Goal: Transaction & Acquisition: Purchase product/service

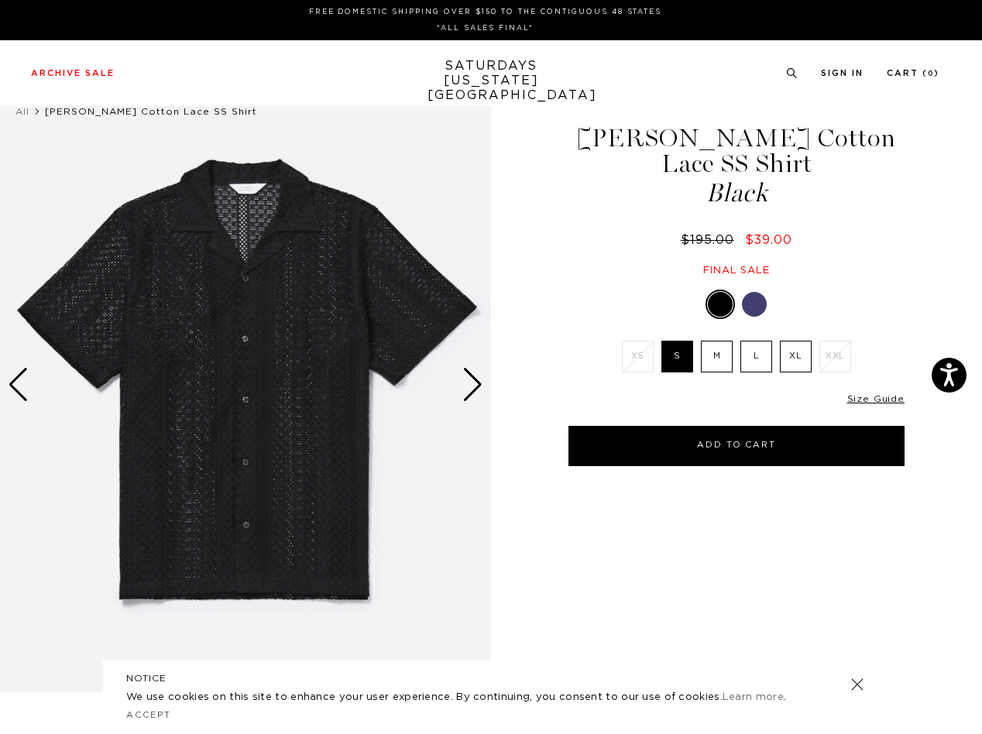
click at [658, 336] on link at bounding box center [658, 336] width 14 height 14
click at [790, 74] on icon at bounding box center [792, 73] width 12 height 10
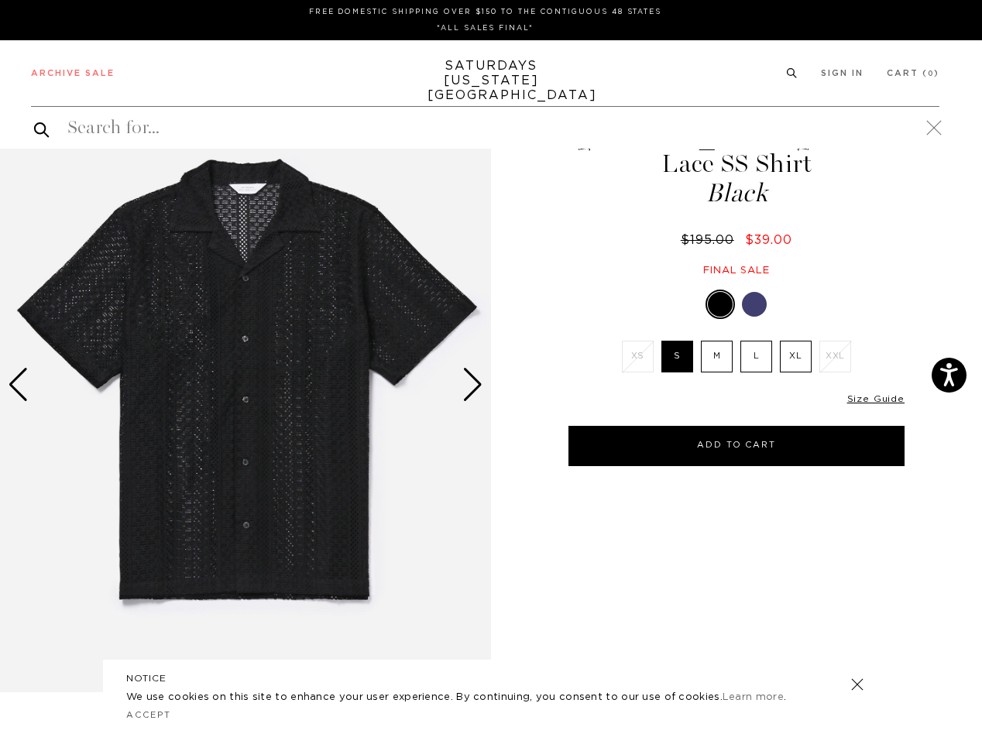
click at [245, 385] on img at bounding box center [245, 385] width 491 height 614
click at [18, 385] on div "Previous slide" at bounding box center [18, 385] width 21 height 34
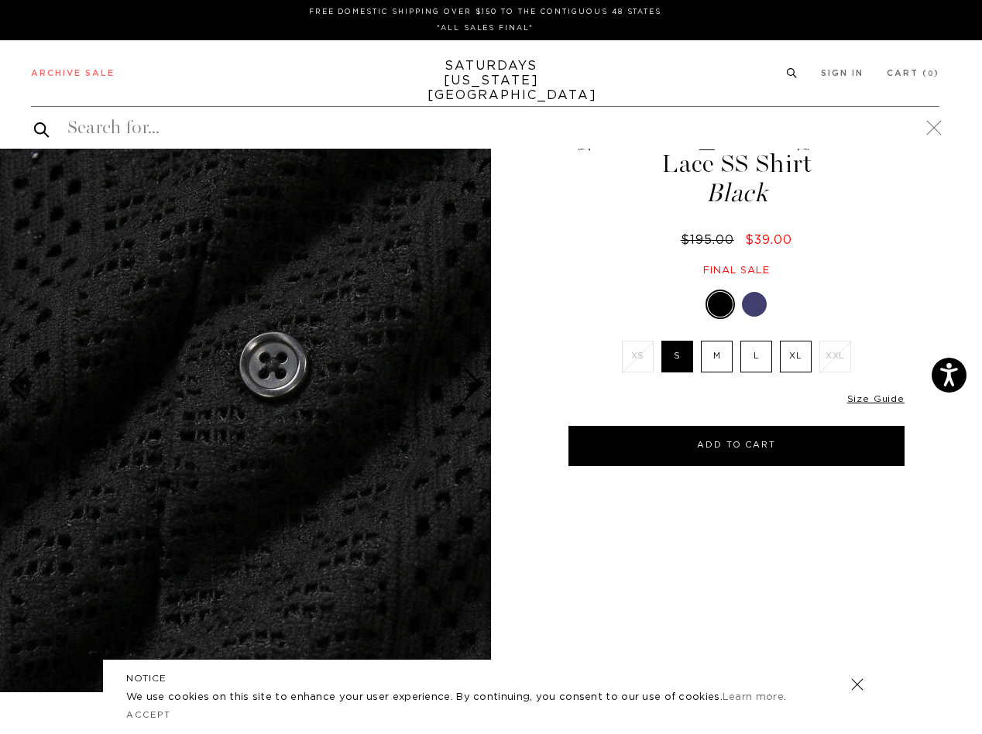
click at [876, 394] on link "Size Guide" at bounding box center [875, 398] width 57 height 9
click at [736, 426] on button "Add to Cart" at bounding box center [736, 446] width 336 height 40
click at [857, 684] on link at bounding box center [857, 684] width 22 height 22
